Goal: Task Accomplishment & Management: Complete application form

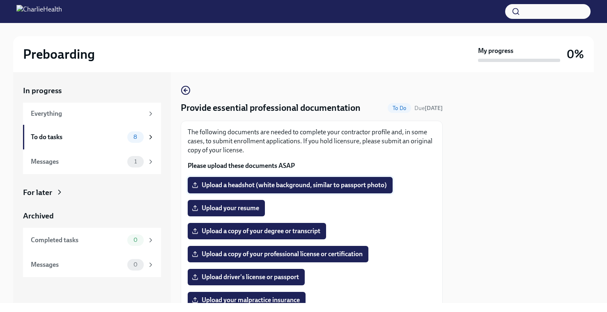
click at [299, 187] on span "Upload a headshot (white background, similar to passport photo)" at bounding box center [289, 185] width 193 height 8
click at [0, 0] on input "Upload a headshot (white background, similar to passport photo)" at bounding box center [0, 0] width 0 height 0
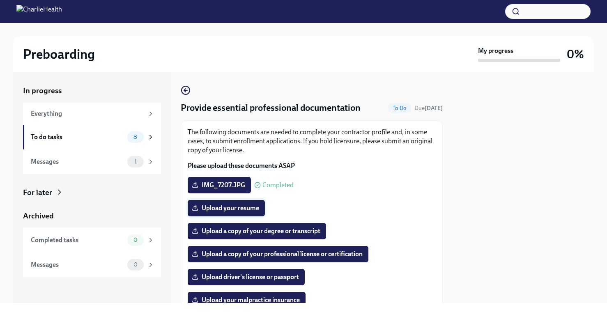
click at [249, 209] on span "Upload your resume" at bounding box center [226, 208] width 66 height 8
click at [0, 0] on input "Upload your resume" at bounding box center [0, 0] width 0 height 0
click at [275, 230] on span "Upload a copy of your degree or transcript" at bounding box center [256, 231] width 127 height 8
click at [0, 0] on input "Upload a copy of your degree or transcript" at bounding box center [0, 0] width 0 height 0
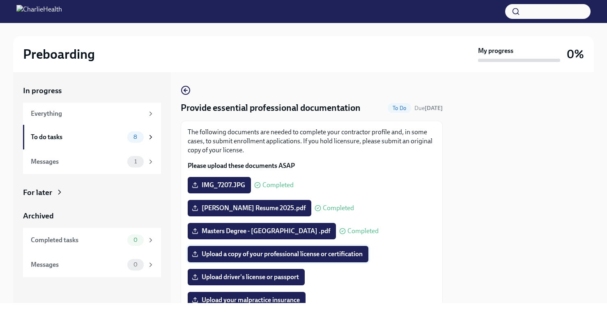
click at [359, 253] on span "Upload a copy of your professional license or certification" at bounding box center [277, 254] width 169 height 8
click at [0, 0] on input "Upload a copy of your professional license or certification" at bounding box center [0, 0] width 0 height 0
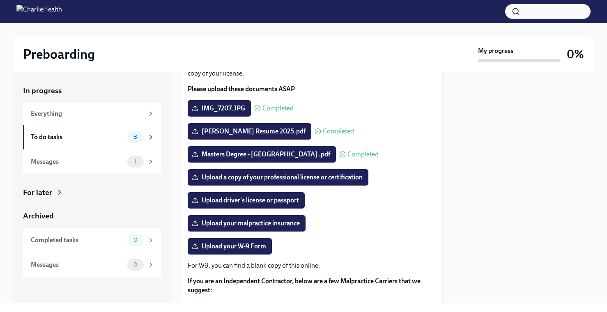
scroll to position [76, 0]
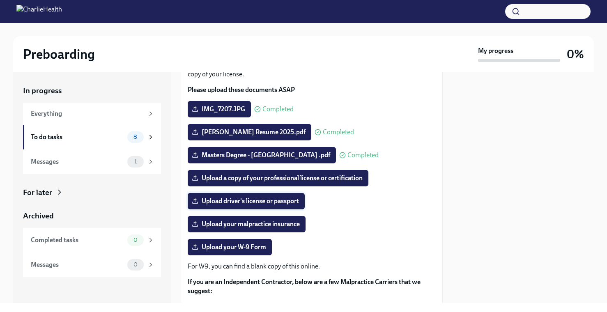
click at [284, 203] on span "Upload driver's license or passport" at bounding box center [246, 201] width 106 height 8
click at [0, 0] on input "Upload driver's license or passport" at bounding box center [0, 0] width 0 height 0
click at [356, 177] on span "Upload a copy of your professional license or certification" at bounding box center [277, 178] width 169 height 8
click at [0, 0] on input "Upload a copy of your professional license or certification" at bounding box center [0, 0] width 0 height 0
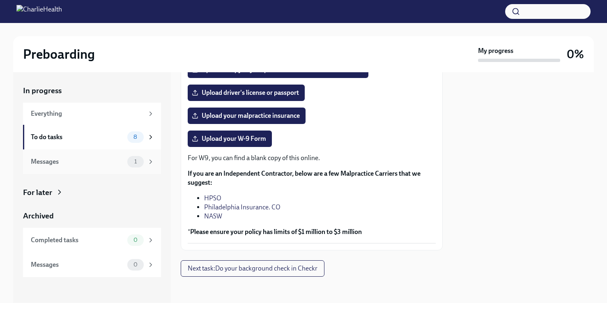
click at [136, 162] on span "1" at bounding box center [135, 161] width 12 height 6
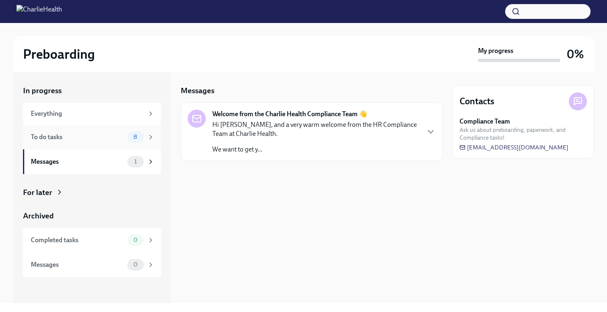
click at [129, 140] on span "8" at bounding box center [136, 137] width 14 height 6
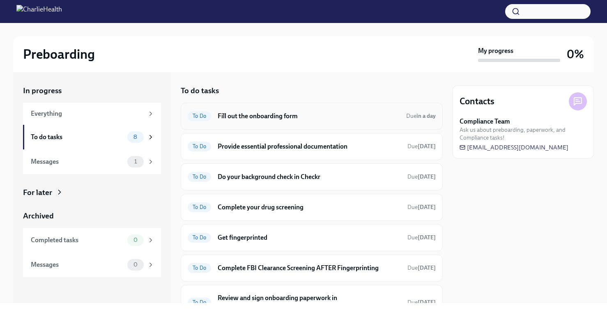
click at [285, 118] on h6 "Fill out the onboarding form" at bounding box center [309, 116] width 182 height 9
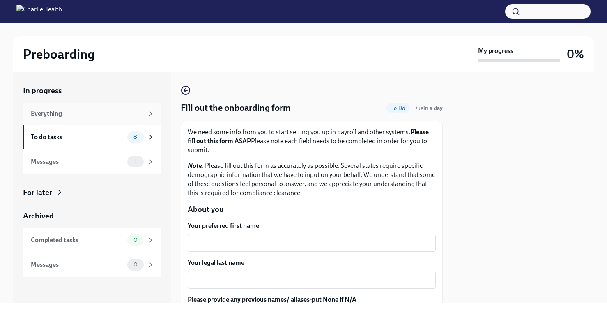
click at [131, 114] on div "Everything" at bounding box center [87, 113] width 113 height 9
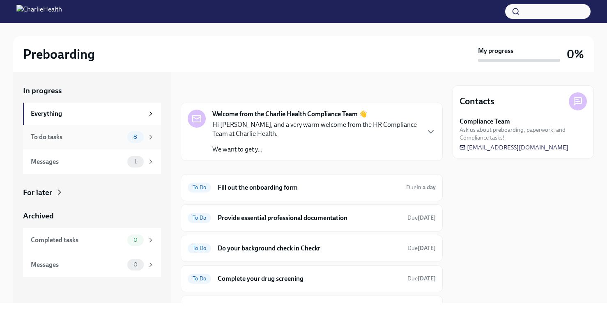
click at [112, 136] on div "To do tasks" at bounding box center [77, 137] width 93 height 9
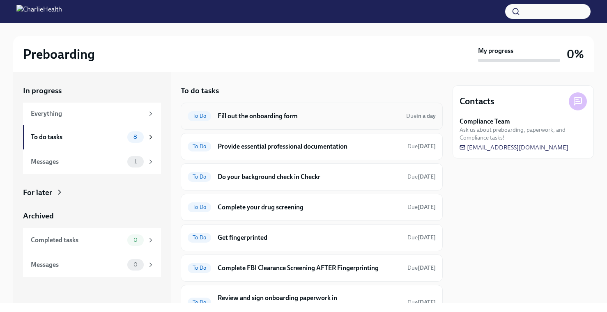
click at [280, 116] on h6 "Fill out the onboarding form" at bounding box center [309, 116] width 182 height 9
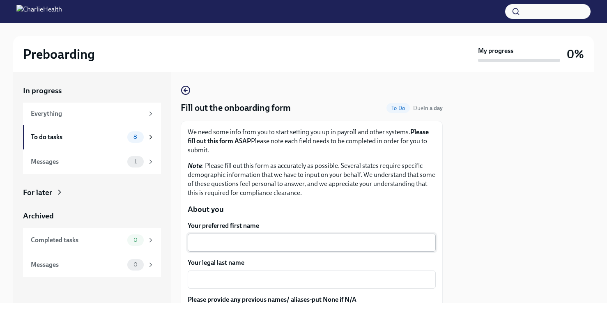
click at [272, 237] on div "x ​" at bounding box center [312, 243] width 248 height 18
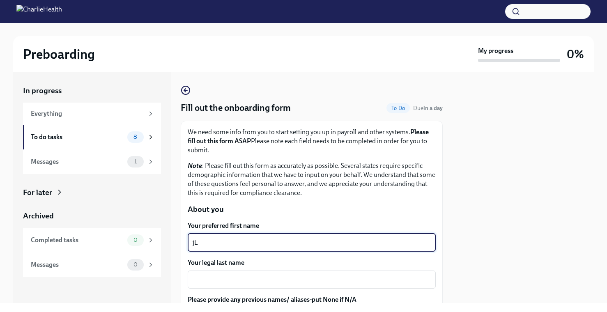
type textarea "j"
type textarea "[PERSON_NAME]"
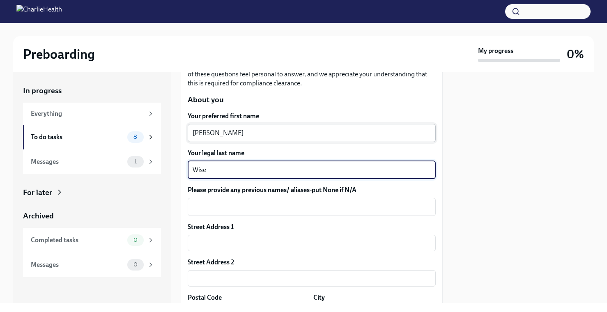
scroll to position [181, 0]
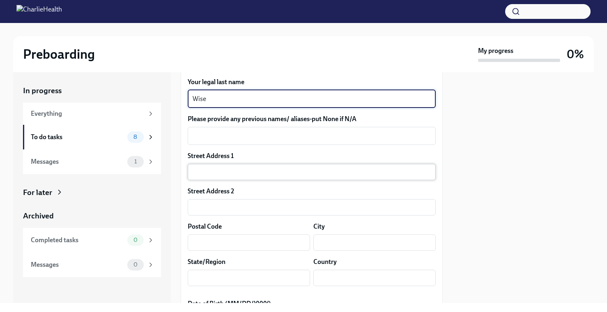
type textarea "Wise"
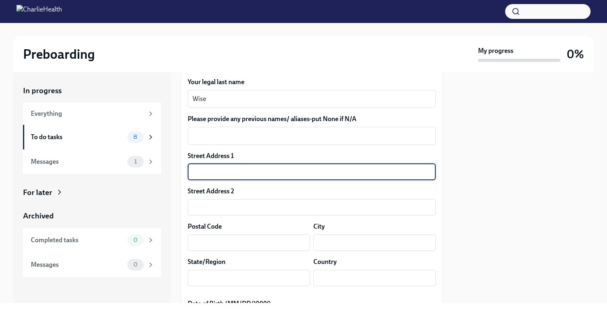
click at [243, 172] on input "text" at bounding box center [312, 172] width 248 height 16
type input "[STREET_ADDRESS]"
type input "12 N"
type input "11217"
type input "[GEOGRAPHIC_DATA]"
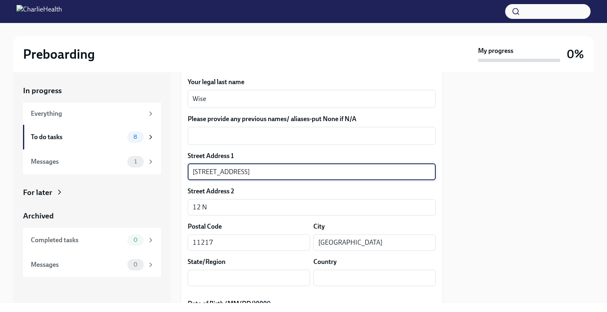
type input "[US_STATE]"
type input "US"
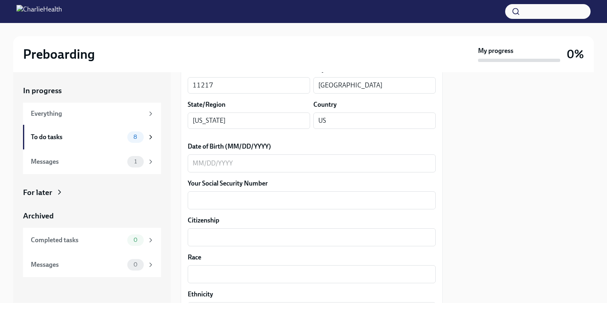
scroll to position [340, 0]
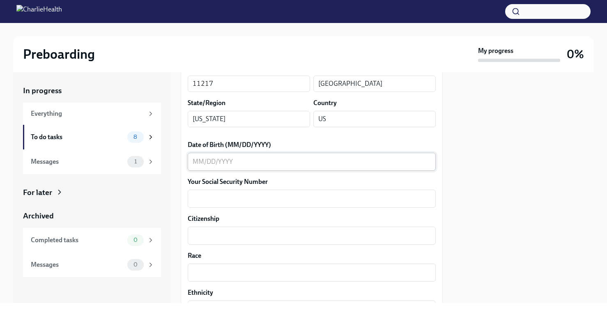
click at [254, 170] on div "x ​" at bounding box center [312, 162] width 248 height 18
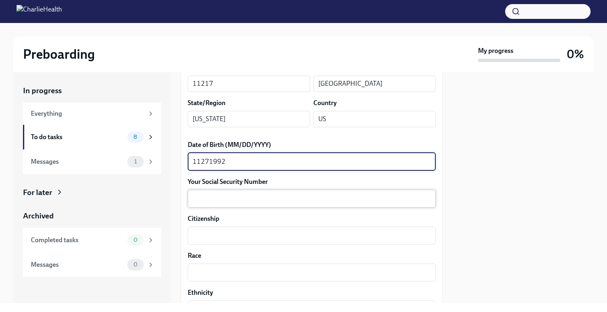
type textarea "11271992"
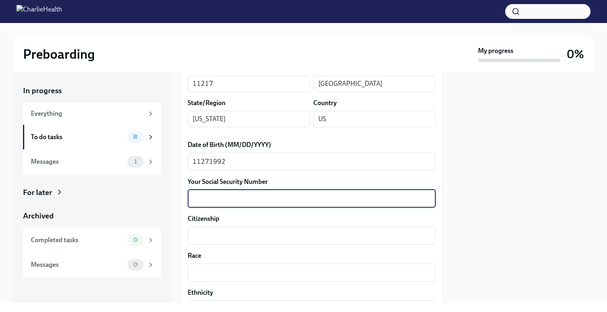
click at [241, 197] on textarea "Your Social Security Number" at bounding box center [312, 199] width 238 height 10
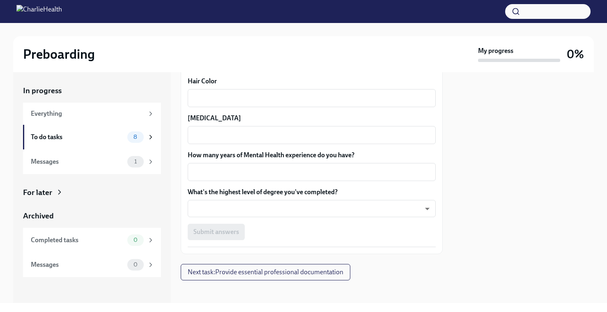
scroll to position [776, 0]
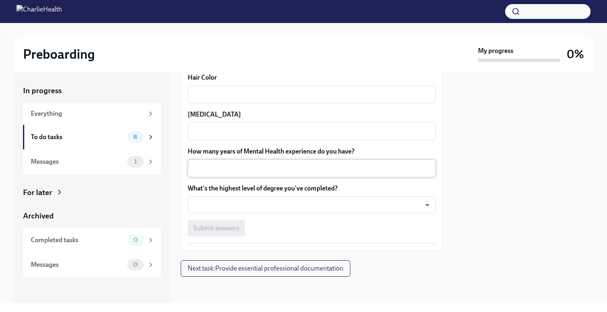
click at [237, 175] on div "x ​" at bounding box center [312, 168] width 248 height 18
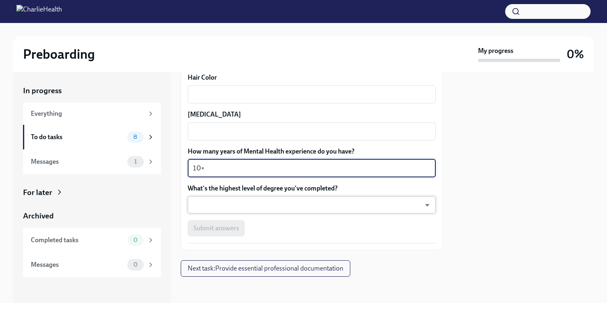
type textarea "10+"
click at [226, 211] on body "Preboarding My progress 0% In progress Everything To do tasks 8 Messages 1 For …" at bounding box center [303, 156] width 607 height 312
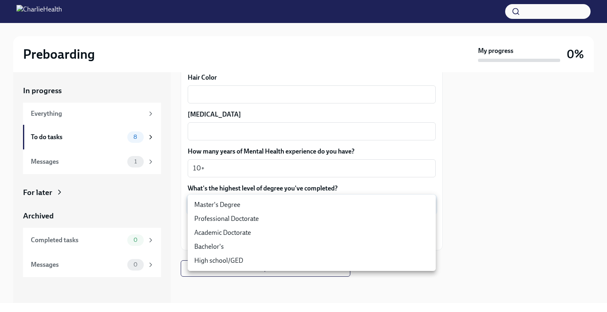
click at [224, 207] on li "Master's Degree" at bounding box center [312, 205] width 248 height 14
type input "2vBr-ghkD"
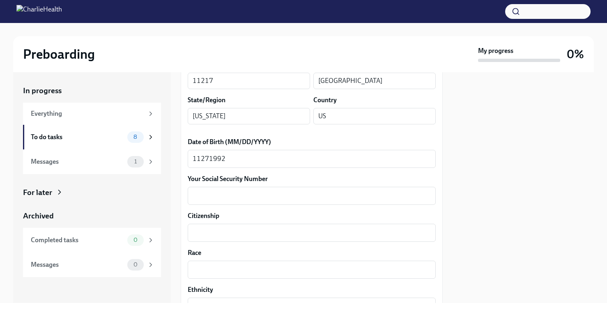
scroll to position [348, 0]
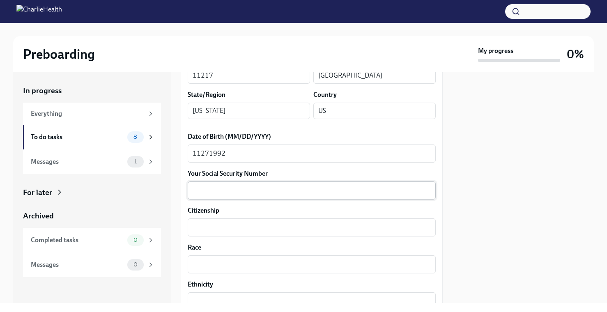
click at [272, 187] on textarea "Your Social Security Number" at bounding box center [312, 191] width 238 height 10
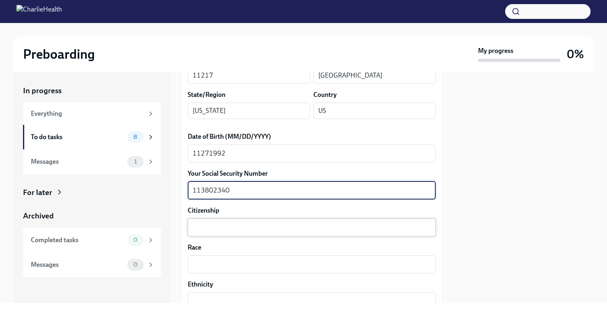
type textarea "113802340"
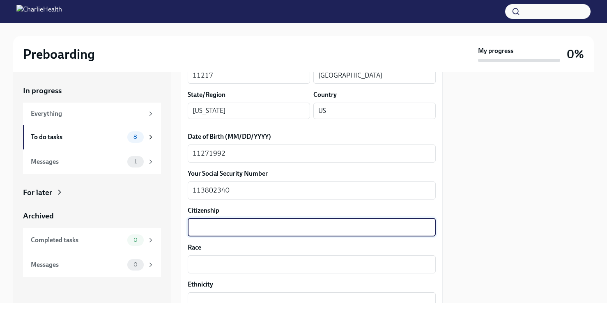
click at [266, 227] on textarea "Citizenship" at bounding box center [312, 228] width 238 height 10
type textarea "[GEOGRAPHIC_DATA]"
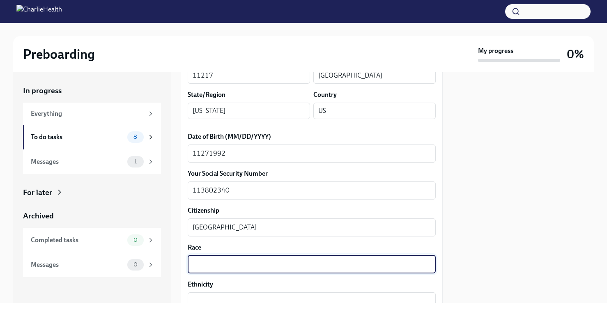
click at [262, 264] on textarea "Race" at bounding box center [312, 265] width 238 height 10
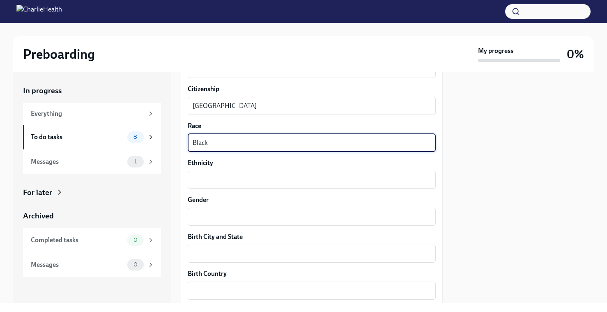
scroll to position [470, 0]
type textarea "Black"
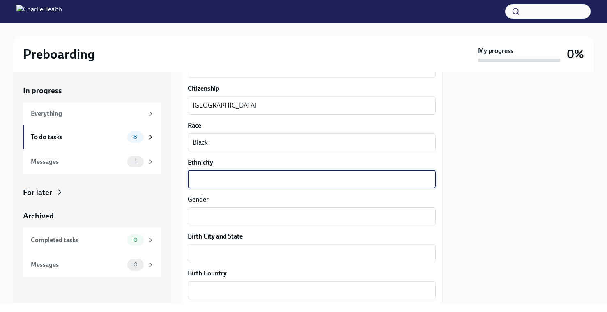
click at [237, 182] on textarea "Ethnicity" at bounding box center [312, 180] width 238 height 10
type textarea "[DEMOGRAPHIC_DATA]"
click at [224, 211] on textarea "Gender" at bounding box center [312, 216] width 238 height 10
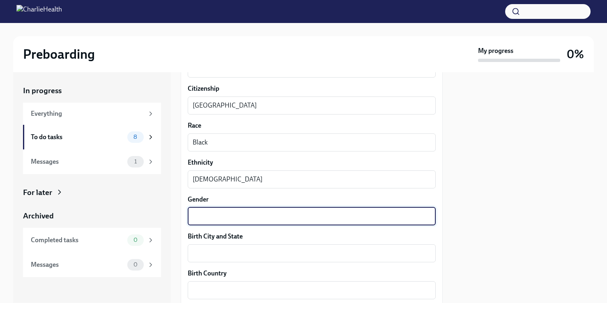
type textarea "f"
type textarea "[DEMOGRAPHIC_DATA]"
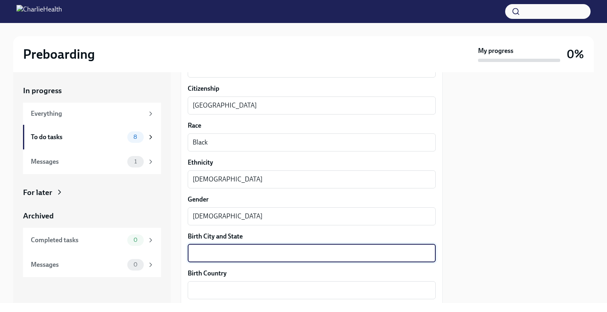
click at [224, 251] on textarea "Birth City and State" at bounding box center [312, 253] width 238 height 10
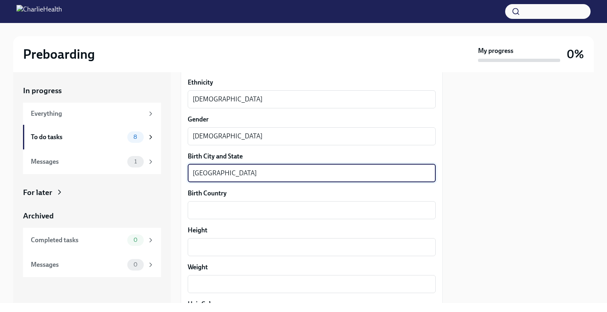
scroll to position [561, 0]
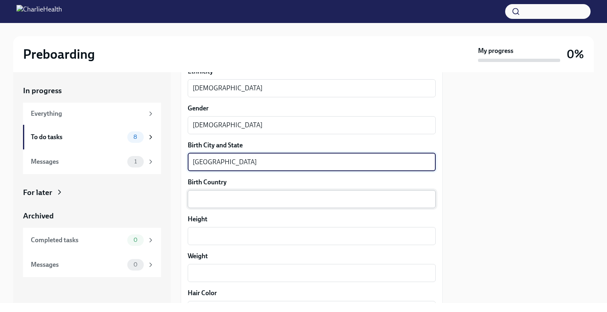
type textarea "[GEOGRAPHIC_DATA]"
click at [234, 203] on textarea "Birth Country" at bounding box center [312, 199] width 238 height 10
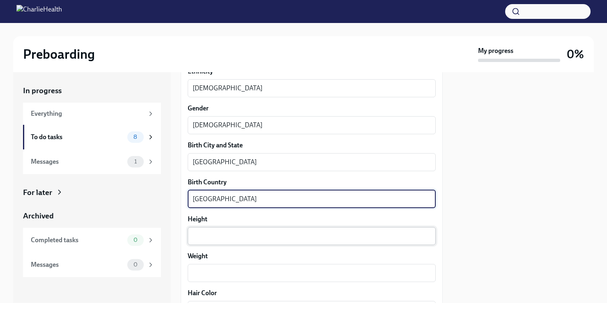
type textarea "[GEOGRAPHIC_DATA]"
click at [234, 239] on textarea "Height" at bounding box center [312, 236] width 238 height 10
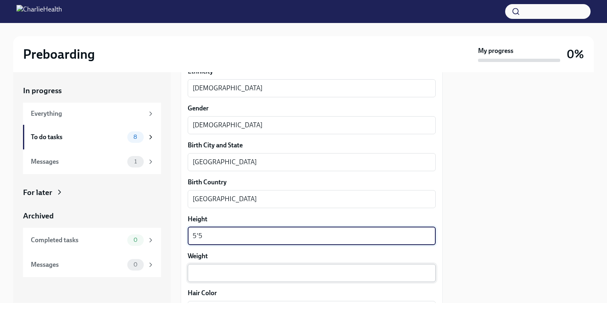
type textarea "5'5"
click at [242, 270] on textarea "Weight" at bounding box center [312, 273] width 238 height 10
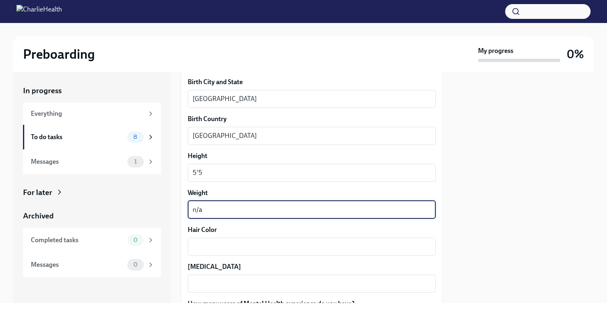
scroll to position [636, 0]
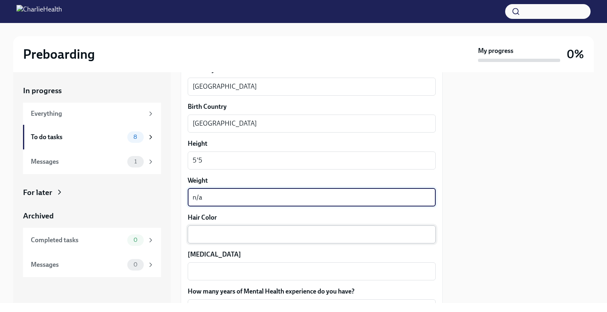
type textarea "n/a"
click at [237, 235] on textarea "Hair Color" at bounding box center [312, 235] width 238 height 10
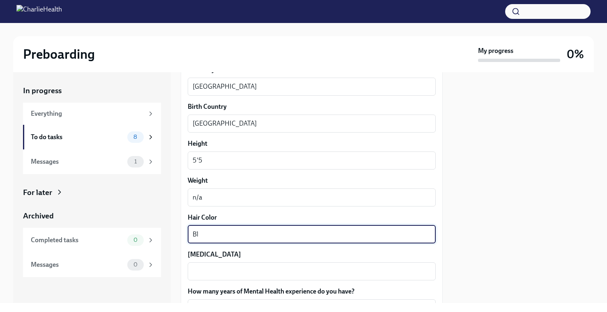
type textarea "B"
type textarea "Dark Brown"
click at [234, 276] on textarea "[MEDICAL_DATA]" at bounding box center [312, 271] width 238 height 10
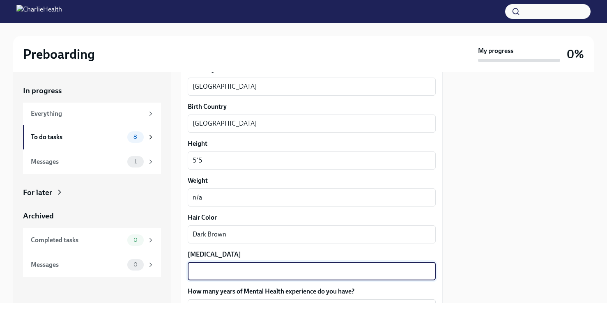
type textarea "B"
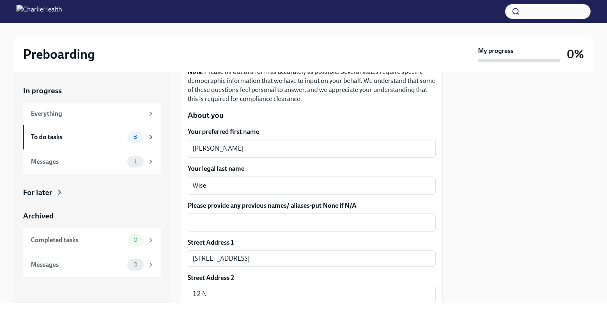
scroll to position [91, 0]
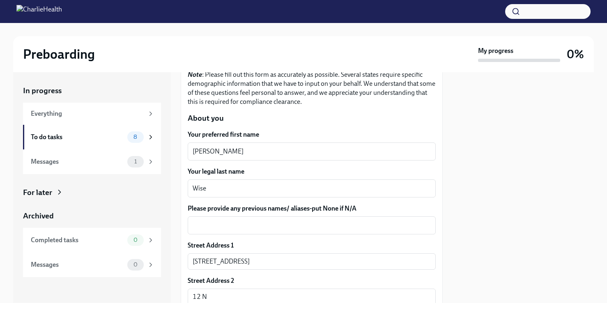
type textarea "Dark Brown"
click at [244, 228] on textarea "Please provide any previous names/ aliases-put None if N/A" at bounding box center [312, 225] width 238 height 10
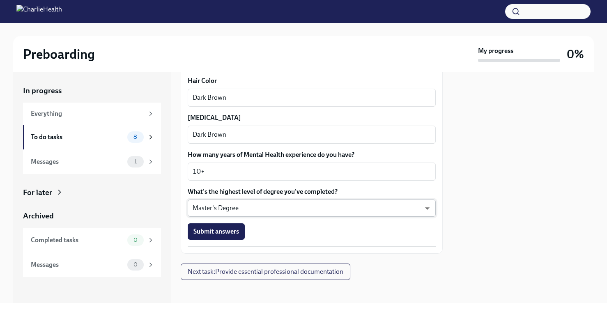
scroll to position [776, 0]
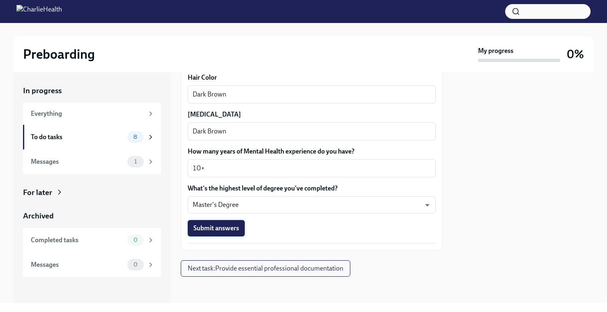
type textarea "n/a"
click at [230, 231] on span "Submit answers" at bounding box center [216, 228] width 46 height 8
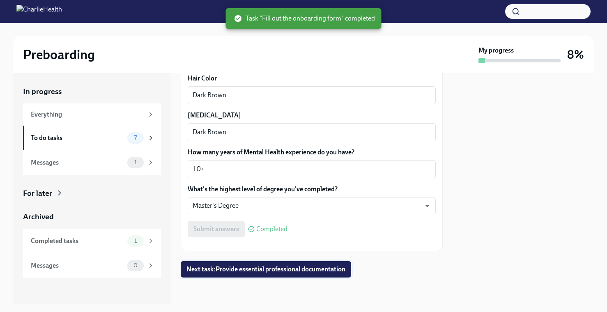
click at [243, 268] on span "Next task : Provide essential professional documentation" at bounding box center [265, 269] width 159 height 8
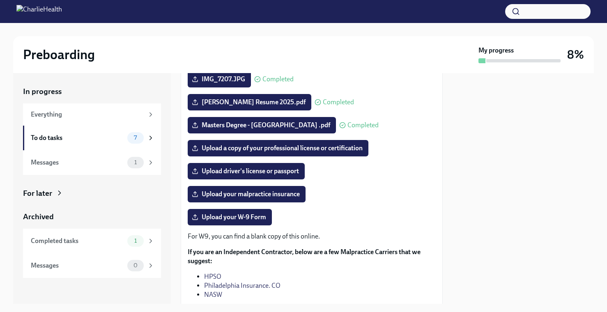
scroll to position [131, 0]
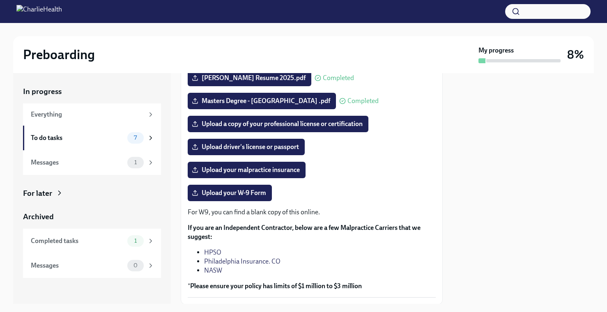
click at [217, 252] on link "HPSO" at bounding box center [212, 252] width 17 height 8
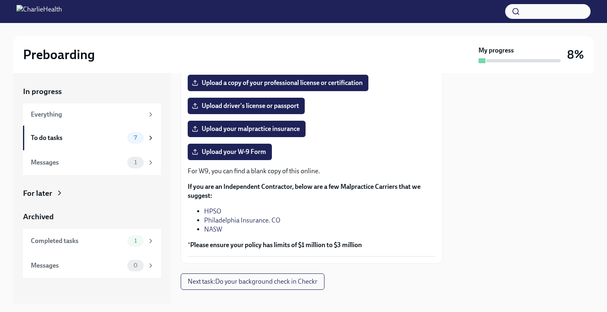
scroll to position [184, 0]
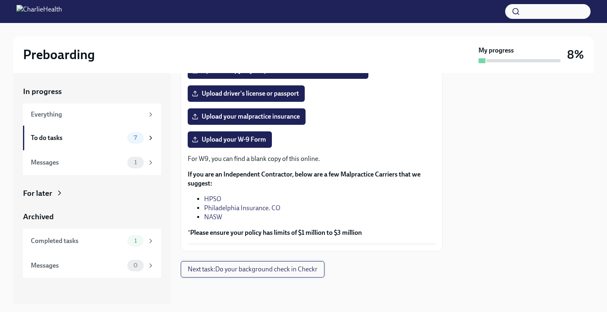
click at [275, 269] on span "Next task : Do your background check in Checkr" at bounding box center [253, 269] width 130 height 8
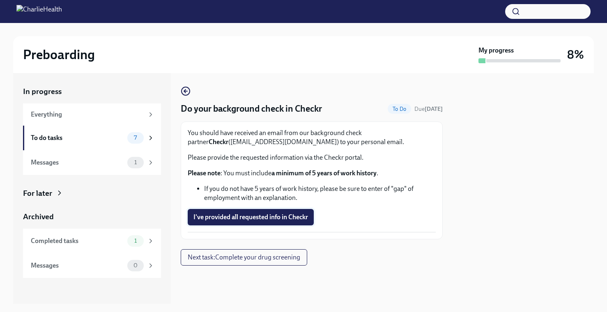
click at [275, 220] on span "I've provided all requested info in Checkr" at bounding box center [250, 217] width 115 height 8
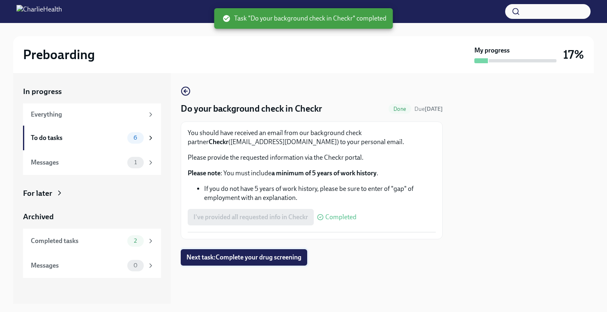
click at [285, 260] on span "Next task : Complete your drug screening" at bounding box center [243, 257] width 115 height 8
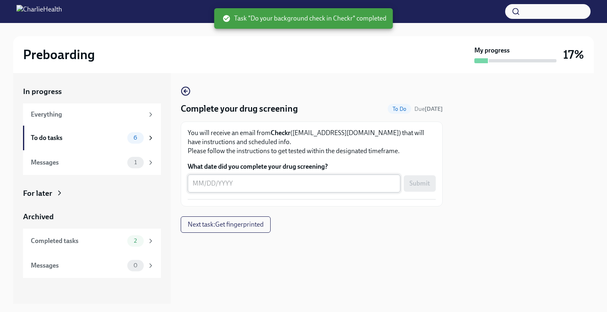
click at [286, 179] on textarea "What date did you complete your drug screening?" at bounding box center [294, 184] width 203 height 10
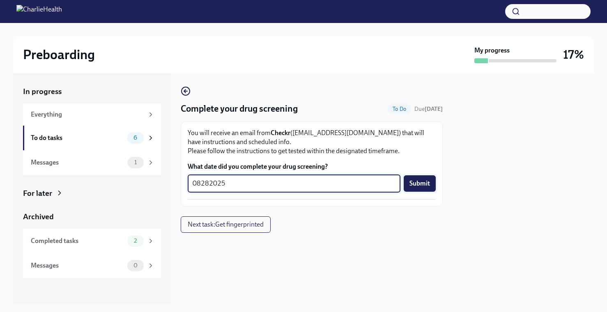
click at [429, 188] on button "Submit" at bounding box center [420, 183] width 32 height 16
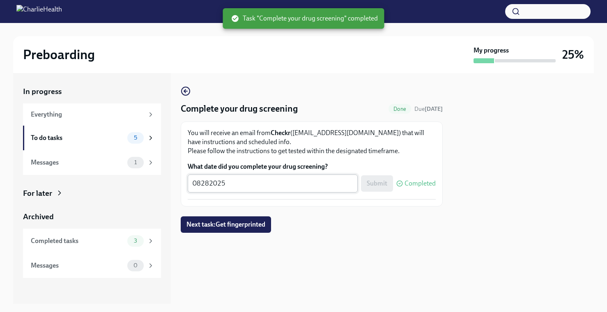
click at [236, 182] on textarea "08282025" at bounding box center [273, 184] width 160 height 10
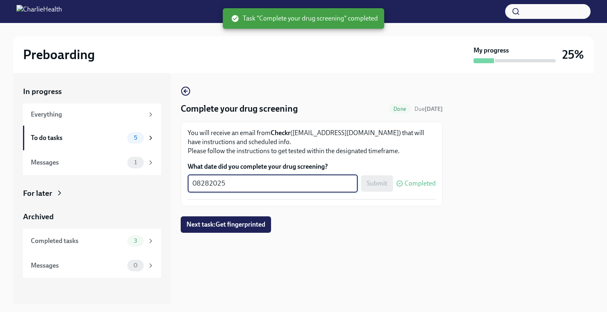
click at [202, 184] on textarea "08282025" at bounding box center [273, 184] width 160 height 10
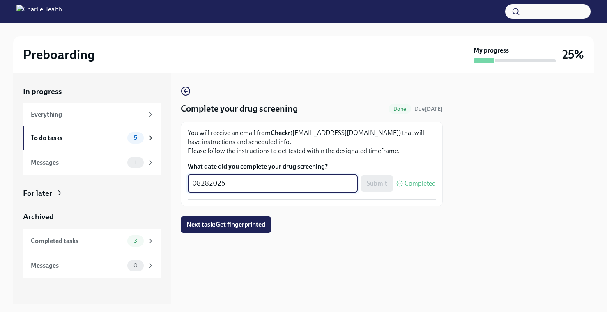
click at [200, 181] on textarea "08282025" at bounding box center [273, 184] width 160 height 10
click at [212, 184] on textarea "08/282025" at bounding box center [273, 184] width 160 height 10
click at [209, 185] on textarea "[DATE]" at bounding box center [273, 184] width 160 height 10
type textarea "[DATE]"
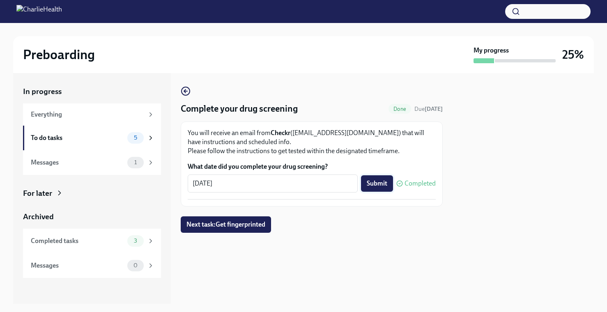
click at [378, 182] on span "Submit" at bounding box center [377, 183] width 21 height 8
click at [240, 225] on span "Next task : Get fingerprinted" at bounding box center [225, 224] width 79 height 8
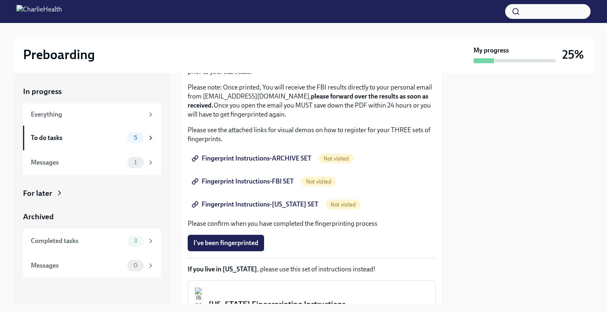
scroll to position [80, 0]
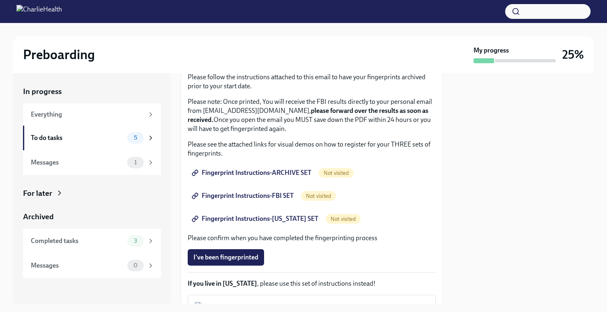
click at [255, 172] on span "Fingerprint Instructions-ARCHIVE SET" at bounding box center [252, 173] width 118 height 8
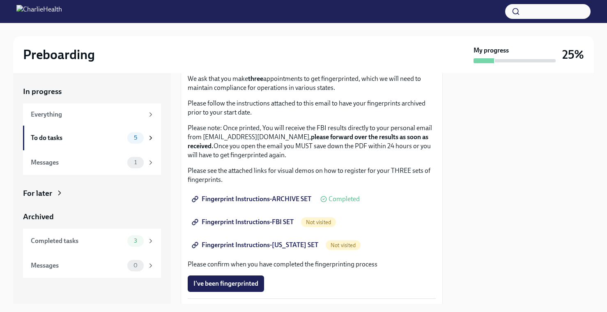
scroll to position [55, 0]
click at [276, 224] on span "Fingerprint Instructions-FBI SET" at bounding box center [243, 222] width 100 height 8
click at [231, 224] on span "Fingerprint Instructions-FBI SET" at bounding box center [243, 222] width 100 height 8
click at [266, 246] on span "Fingerprint Instructions-[US_STATE] SET" at bounding box center [255, 245] width 125 height 8
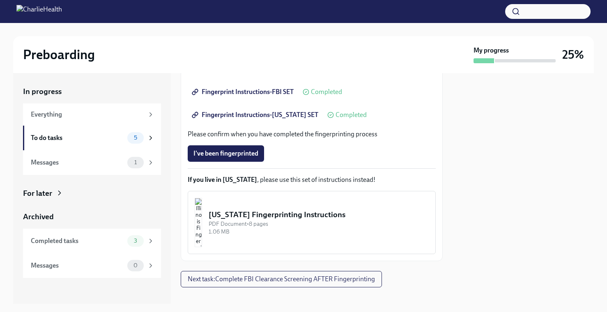
scroll to position [194, 0]
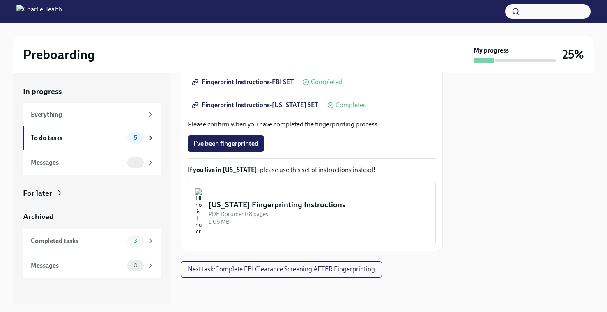
click at [327, 82] on span "Completed" at bounding box center [326, 82] width 31 height 7
click at [286, 83] on span "Fingerprint Instructions-FBI SET" at bounding box center [243, 82] width 100 height 8
click at [138, 245] on div "3" at bounding box center [135, 240] width 16 height 11
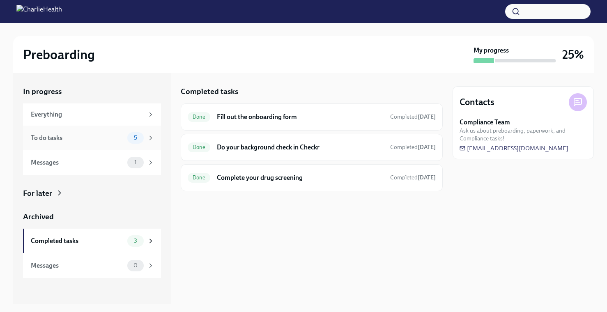
click at [136, 141] on div "5" at bounding box center [135, 137] width 16 height 11
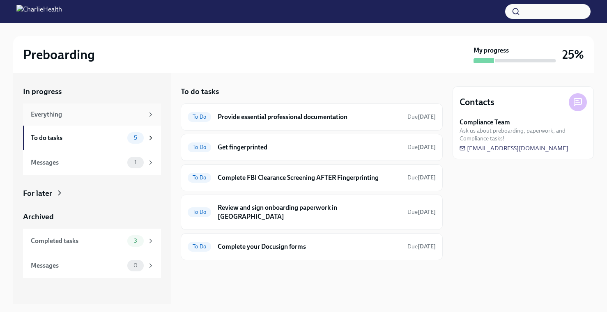
click at [135, 116] on div "Everything" at bounding box center [87, 114] width 113 height 9
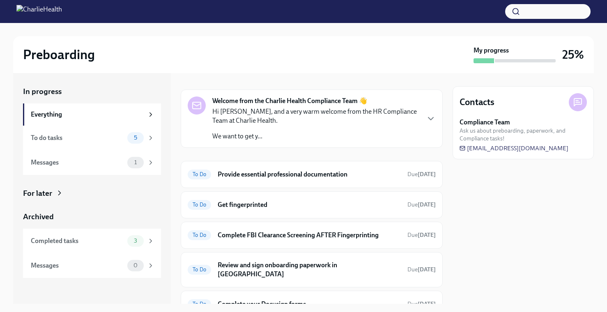
scroll to position [46, 0]
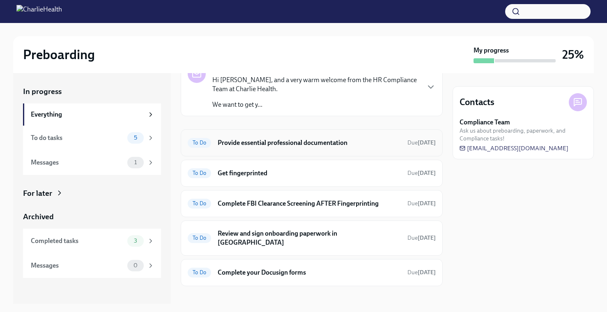
click at [281, 145] on h6 "Provide essential professional documentation" at bounding box center [309, 142] width 183 height 9
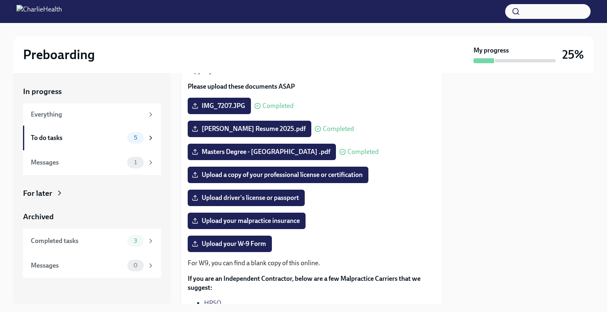
scroll to position [67, 0]
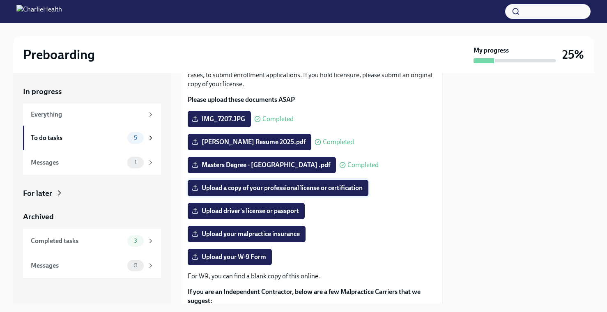
click at [273, 188] on span "Upload a copy of your professional license or certification" at bounding box center [277, 188] width 169 height 8
click at [0, 0] on input "Upload a copy of your professional license or certification" at bounding box center [0, 0] width 0 height 0
click at [349, 184] on span "Upload a copy of your professional license or certification" at bounding box center [277, 188] width 169 height 8
click at [0, 0] on input "Upload a copy of your professional license or certification" at bounding box center [0, 0] width 0 height 0
click at [255, 188] on span "Upload a copy of your professional license or certification" at bounding box center [277, 188] width 169 height 8
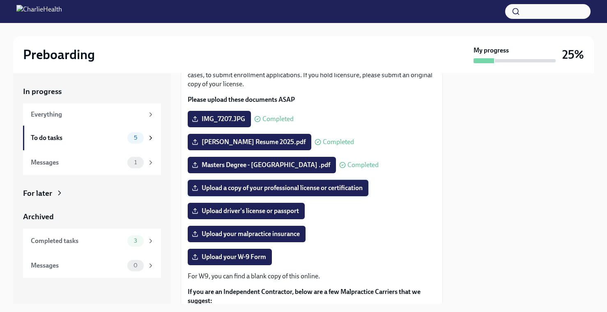
click at [0, 0] on input "Upload a copy of your professional license or certification" at bounding box center [0, 0] width 0 height 0
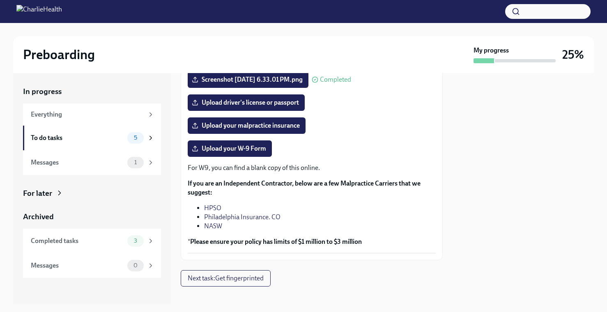
scroll to position [184, 0]
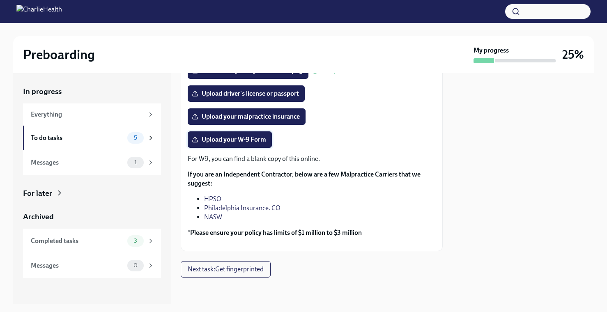
click at [241, 145] on label "Upload your W-9 Form" at bounding box center [230, 139] width 84 height 16
click at [0, 0] on input "Upload your W-9 Form" at bounding box center [0, 0] width 0 height 0
click at [126, 158] on div "Messages 1" at bounding box center [93, 162] width 124 height 11
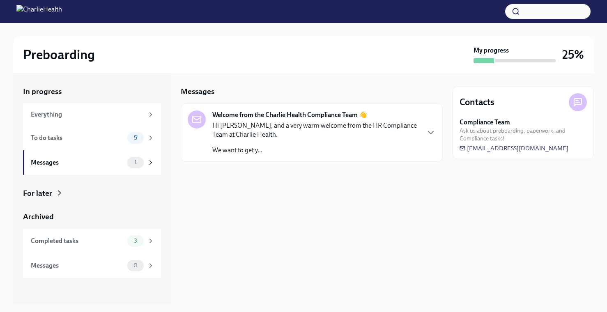
click at [417, 149] on p "We want to get y..." at bounding box center [315, 150] width 207 height 9
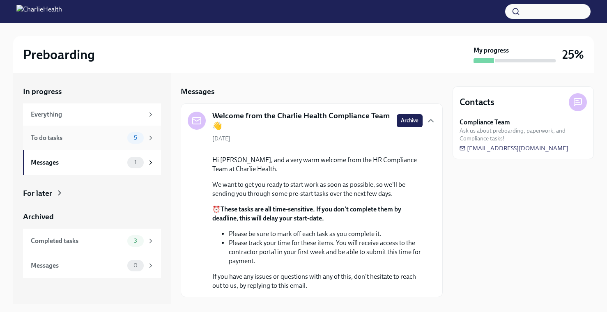
click at [134, 139] on span "5" at bounding box center [135, 138] width 13 height 6
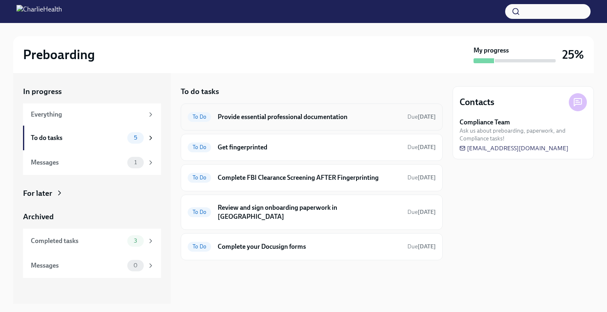
click at [292, 117] on h6 "Provide essential professional documentation" at bounding box center [309, 117] width 183 height 9
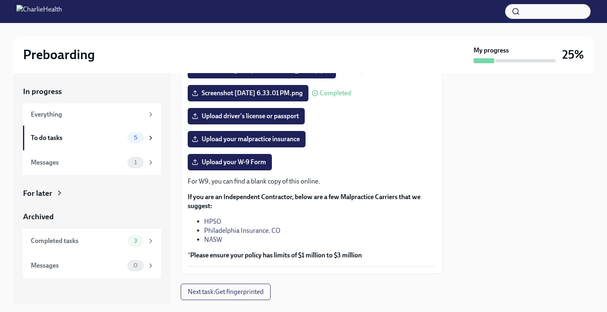
scroll to position [184, 0]
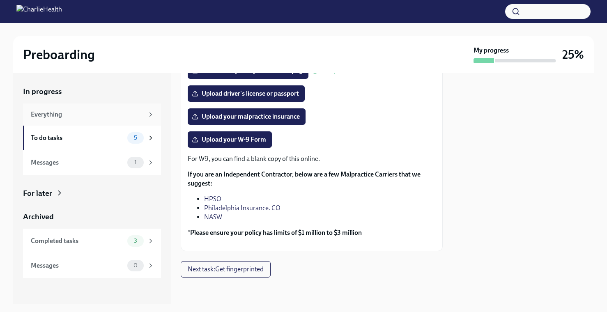
click at [98, 118] on div "Everything" at bounding box center [87, 114] width 113 height 9
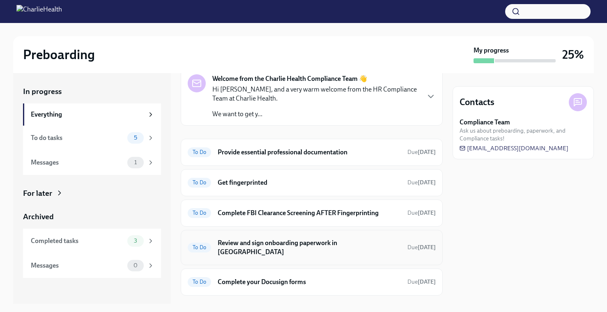
scroll to position [46, 0]
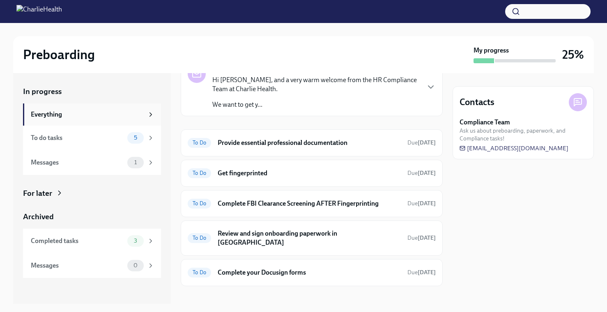
click at [99, 117] on div "Everything" at bounding box center [87, 114] width 113 height 9
